Goal: Understand process/instructions

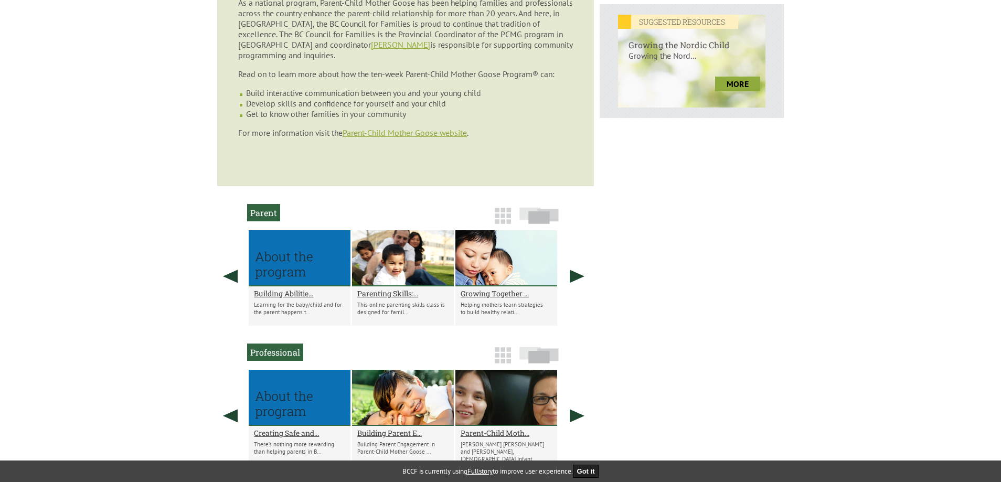
scroll to position [524, 0]
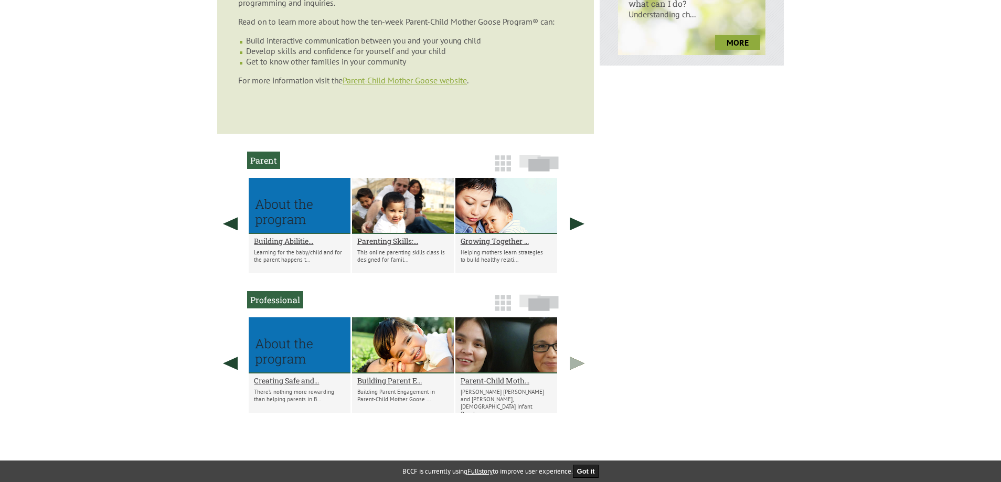
click at [573, 342] on link at bounding box center [577, 363] width 26 height 92
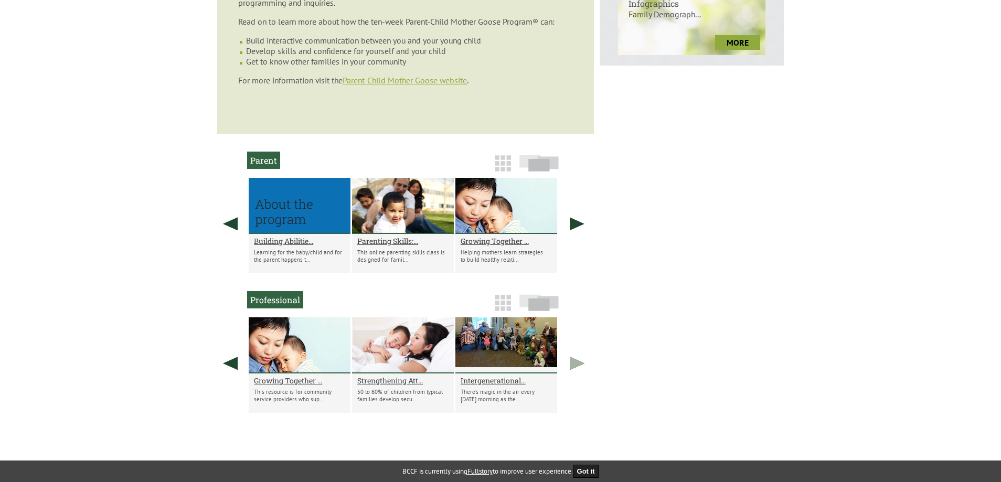
click at [573, 342] on link at bounding box center [577, 363] width 26 height 92
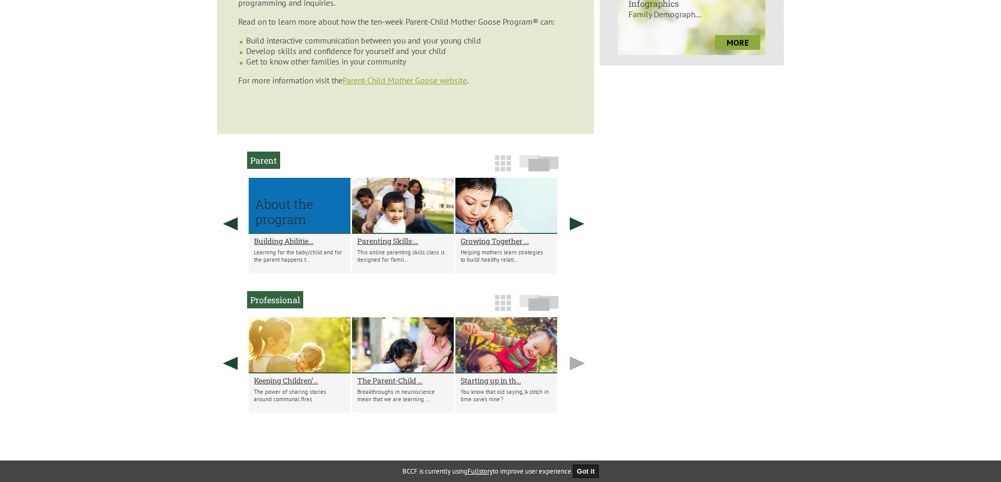
click at [573, 342] on link at bounding box center [577, 363] width 26 height 92
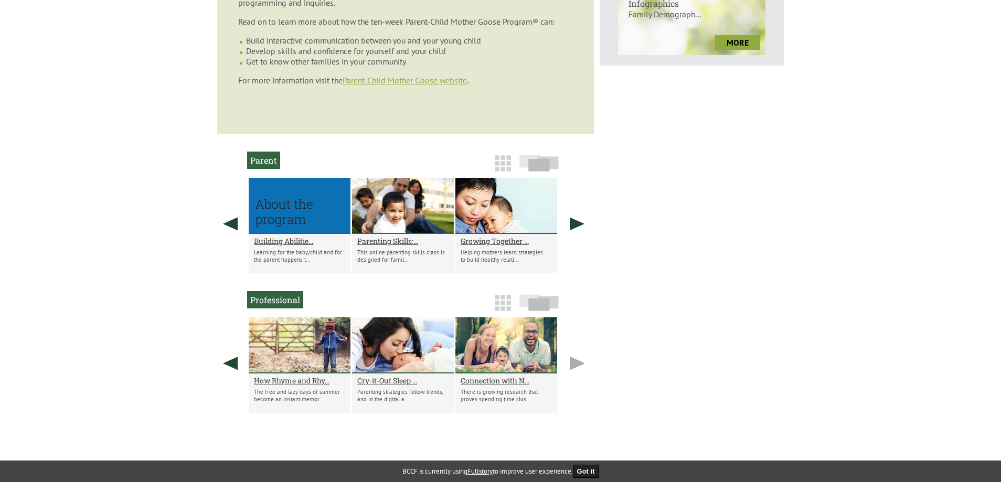
click at [573, 342] on link at bounding box center [577, 363] width 26 height 92
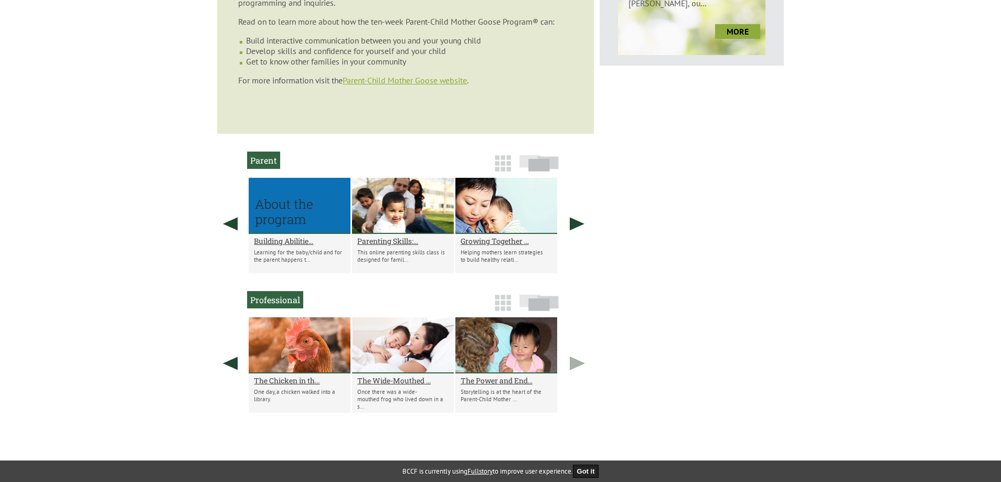
click at [573, 342] on link at bounding box center [577, 363] width 26 height 92
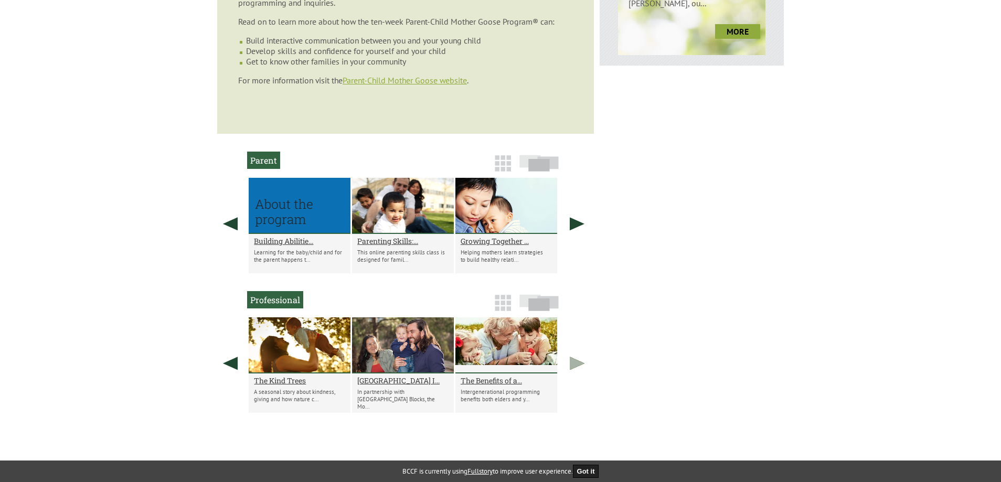
click at [573, 342] on link at bounding box center [577, 363] width 26 height 92
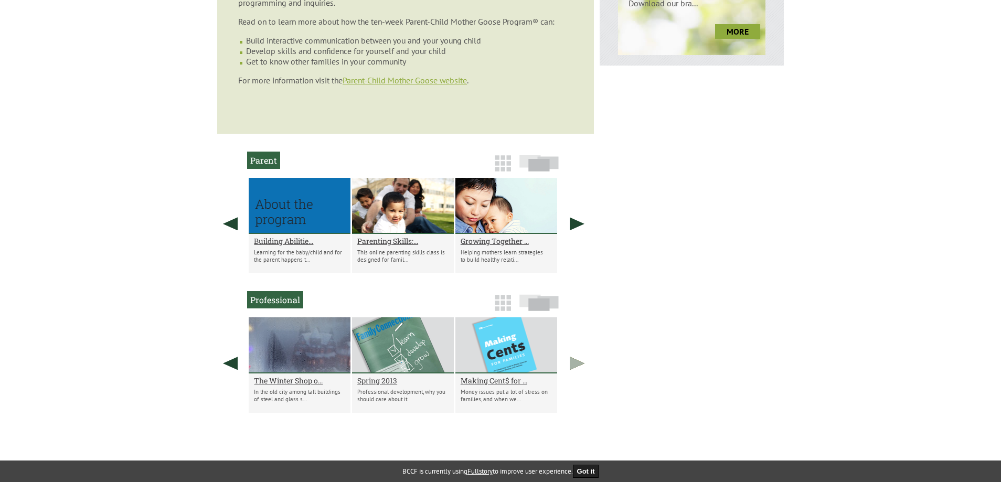
click at [573, 342] on link at bounding box center [577, 363] width 26 height 92
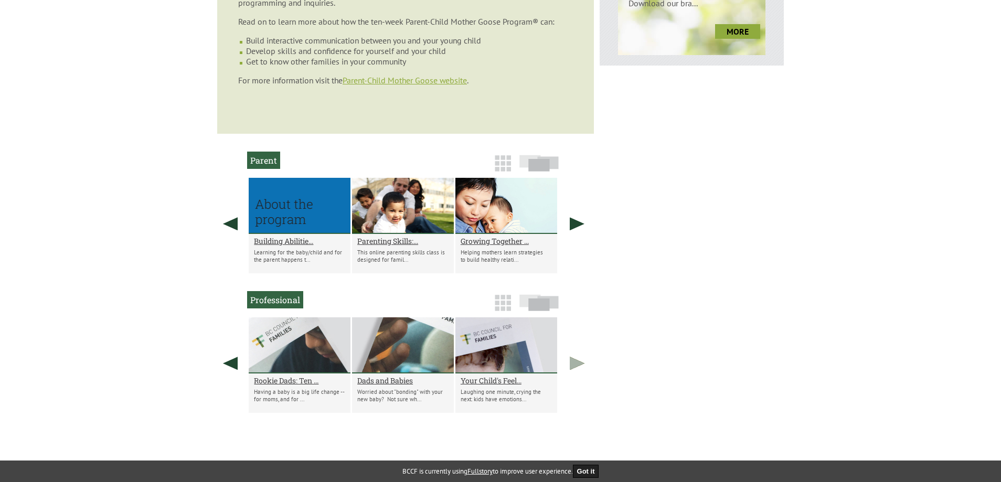
click at [573, 342] on link at bounding box center [577, 363] width 26 height 92
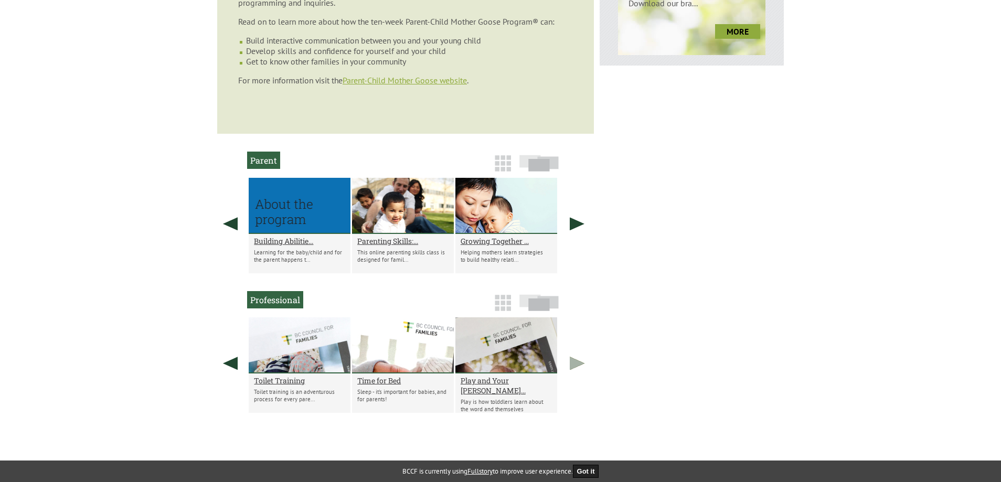
click at [573, 342] on link at bounding box center [577, 363] width 26 height 92
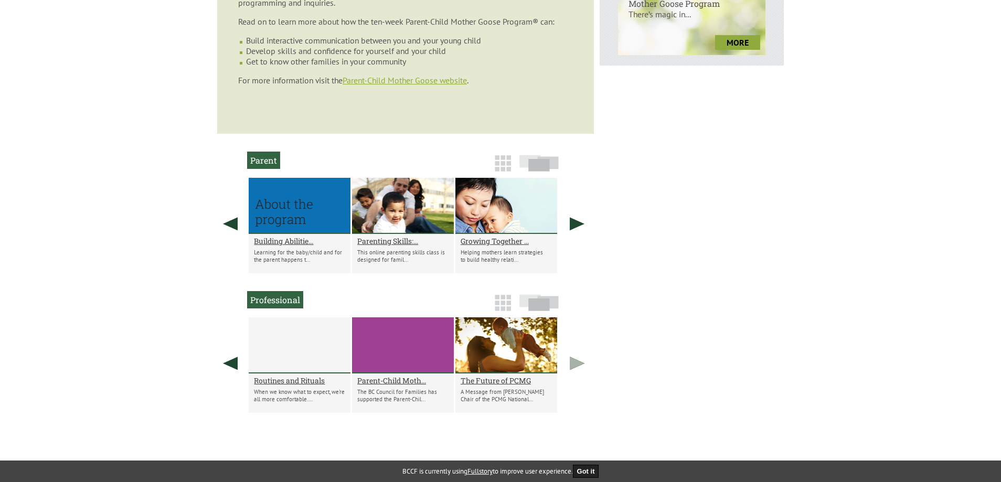
click at [573, 342] on link at bounding box center [577, 363] width 26 height 92
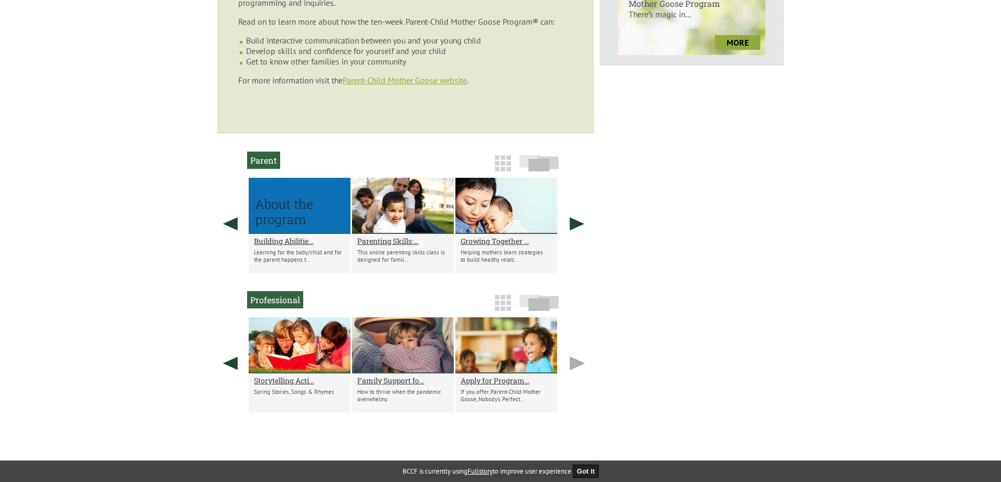
click at [573, 342] on link at bounding box center [577, 363] width 26 height 92
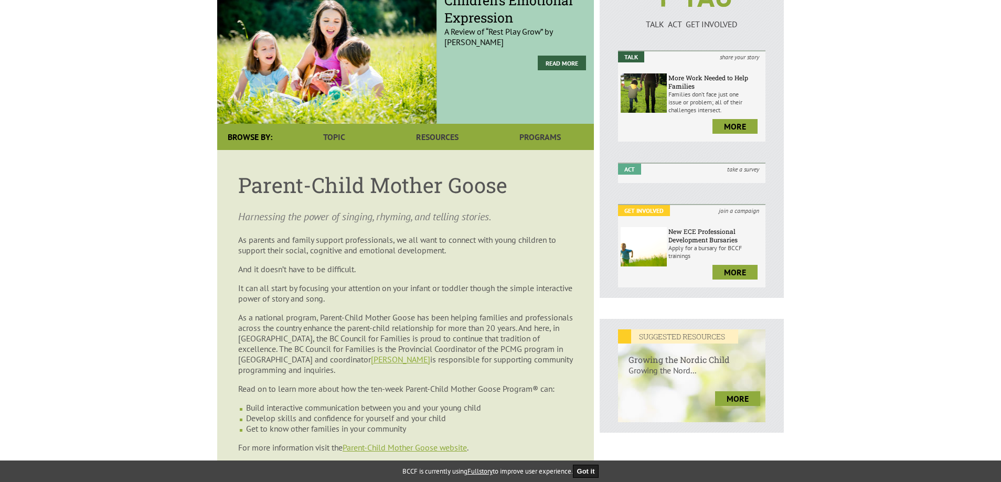
scroll to position [52, 0]
